Goal: Task Accomplishment & Management: Use online tool/utility

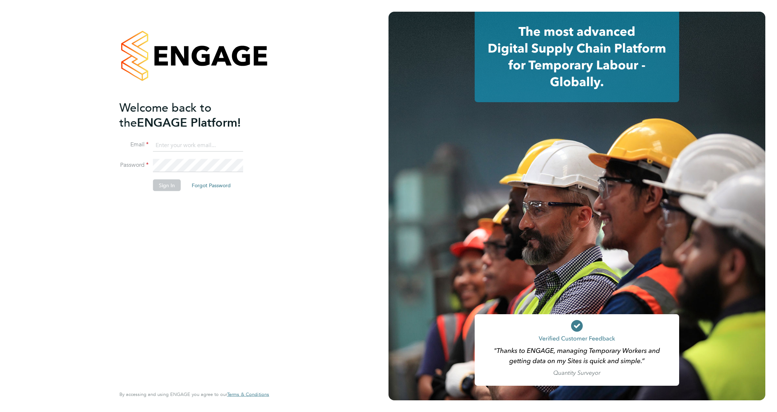
type input "csi.admin@uk.g4s.com"
click at [167, 186] on button "Sign In" at bounding box center [167, 185] width 28 height 12
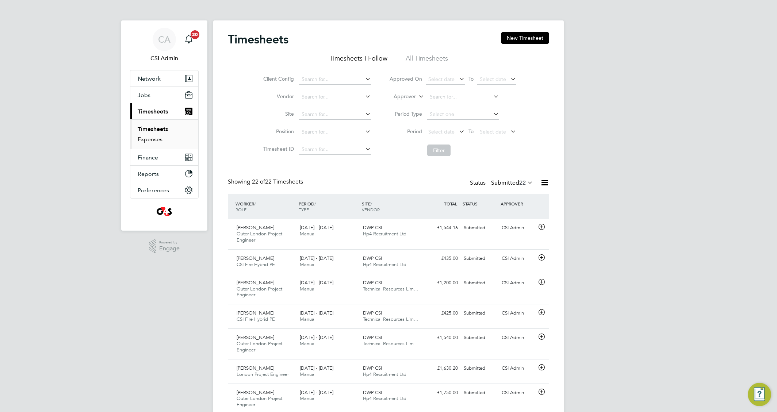
click at [154, 140] on link "Expenses" at bounding box center [150, 139] width 25 height 7
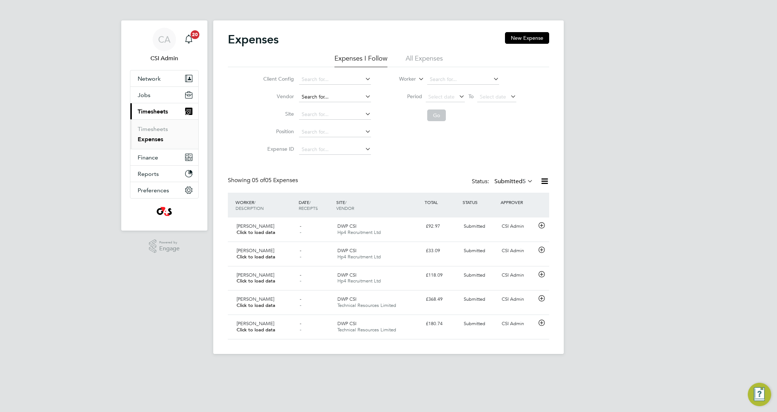
click at [334, 96] on input at bounding box center [335, 97] width 72 height 10
click at [347, 119] on li "Tec hnical Resources Limited" at bounding box center [339, 117] width 82 height 10
type input "Technical Resources Limited"
click at [438, 115] on button "Go" at bounding box center [436, 116] width 19 height 12
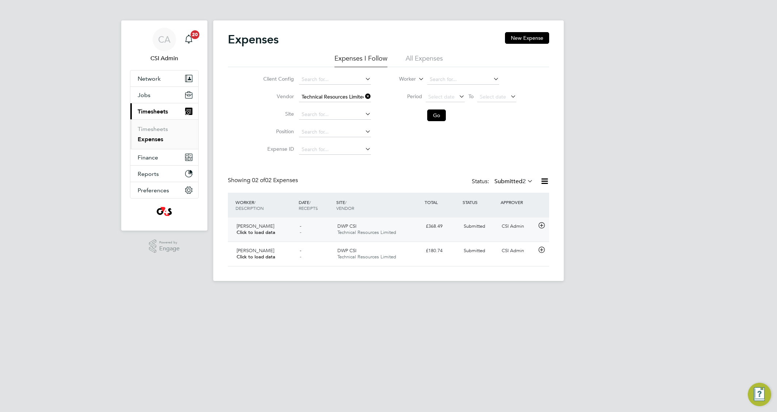
click at [513, 222] on div "CSI Admin" at bounding box center [518, 226] width 38 height 12
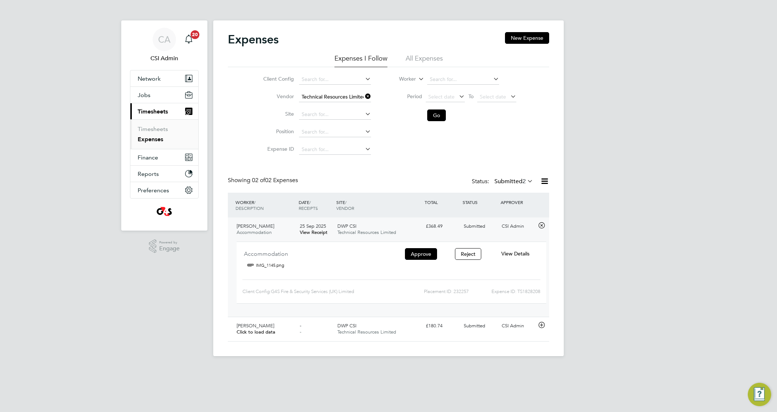
click at [511, 250] on div "View Details" at bounding box center [515, 254] width 47 height 12
click at [518, 254] on span "View Details" at bounding box center [515, 253] width 28 height 7
